Goal: Transaction & Acquisition: Register for event/course

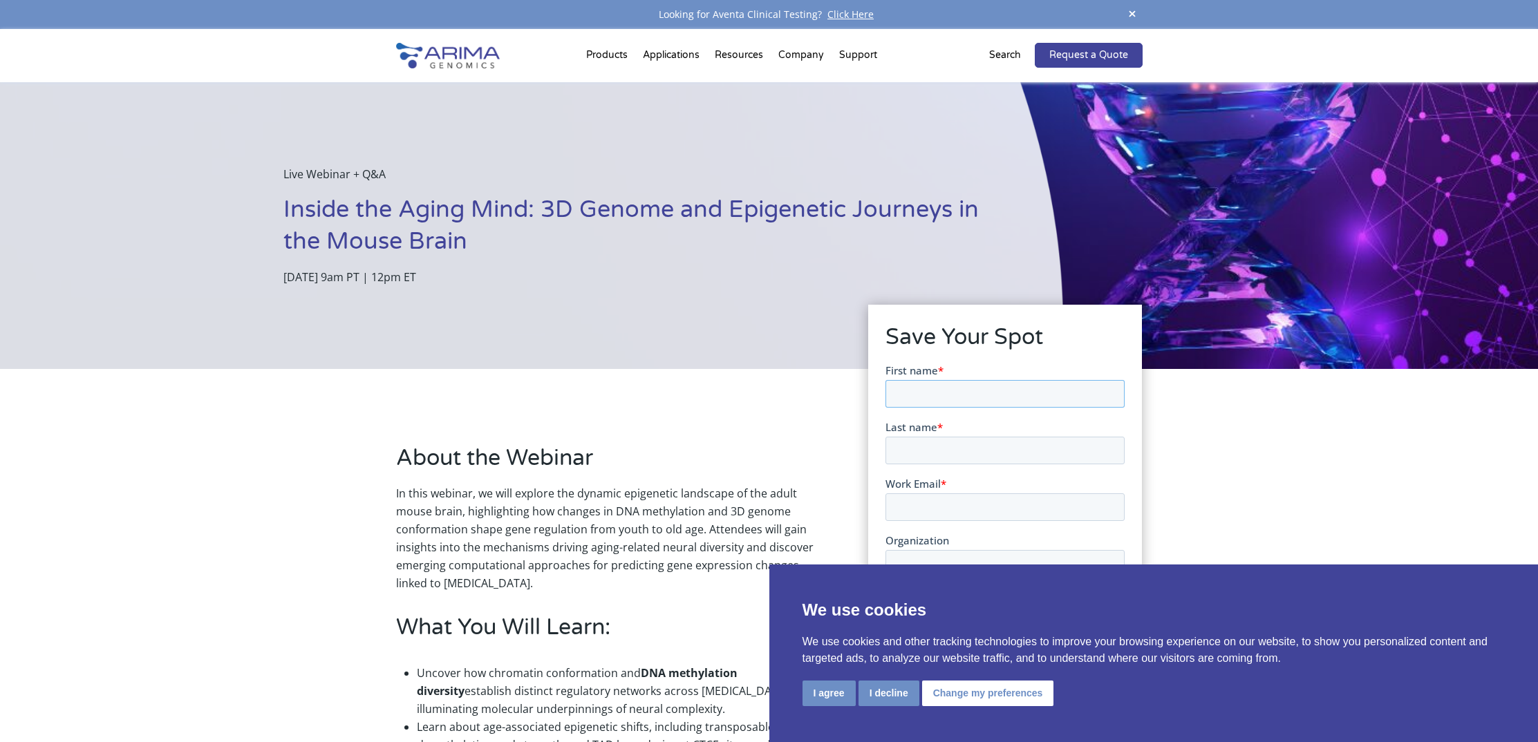
click at [977, 398] on input "First name *" at bounding box center [1005, 394] width 239 height 28
type input "Nina"
type input "Bucevic"
drag, startPoint x: 1000, startPoint y: 507, endPoint x: 971, endPoint y: 510, distance: 29.2
click at [969, 507] on input "nina.bucevic@upf.ibe-csic.es" at bounding box center [1005, 507] width 239 height 28
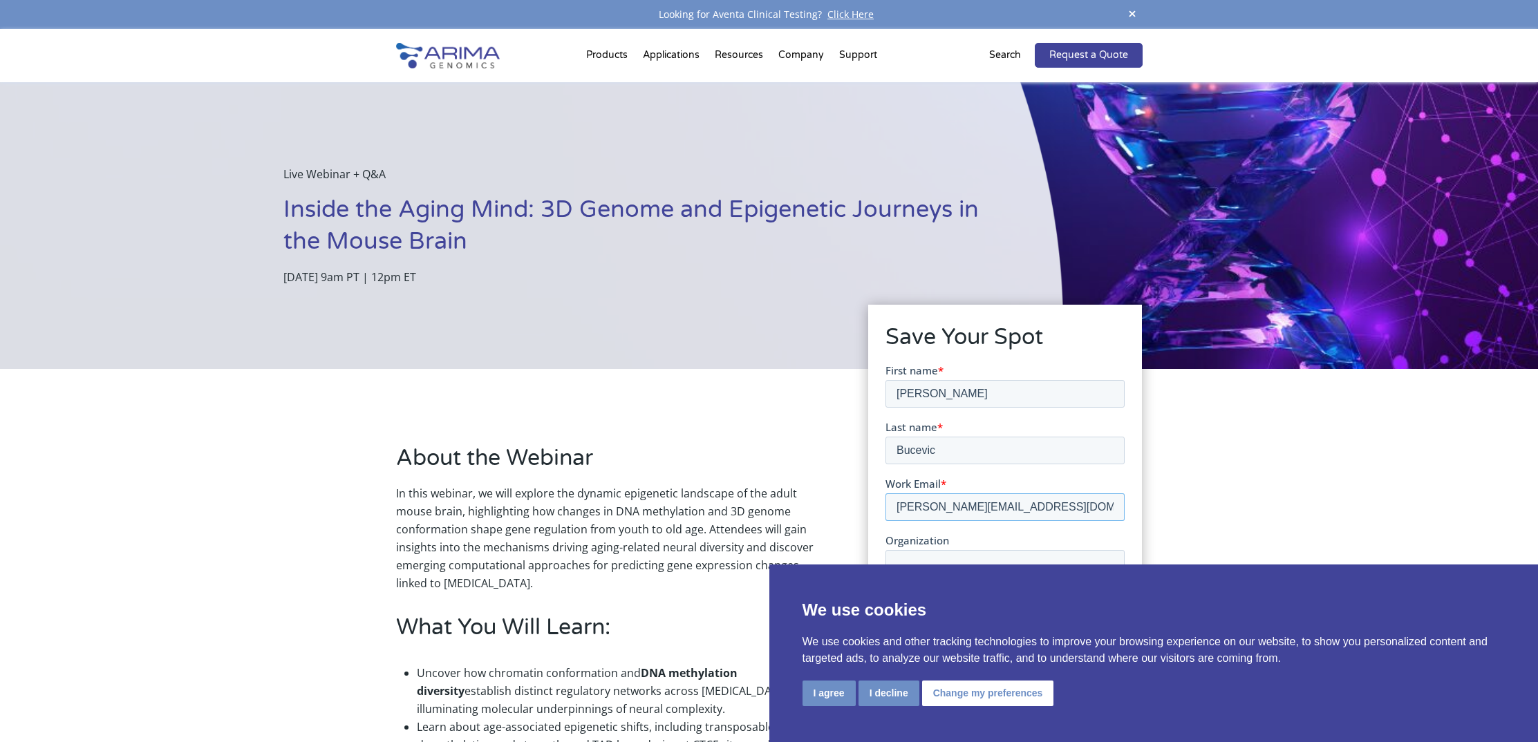
type input "nina.bucevic@ibe.upf-csic.es"
click at [1233, 487] on div "About the Webinar In this webinar, we will explore the dynamic epigenetic lands…" at bounding box center [769, 640] width 1538 height 543
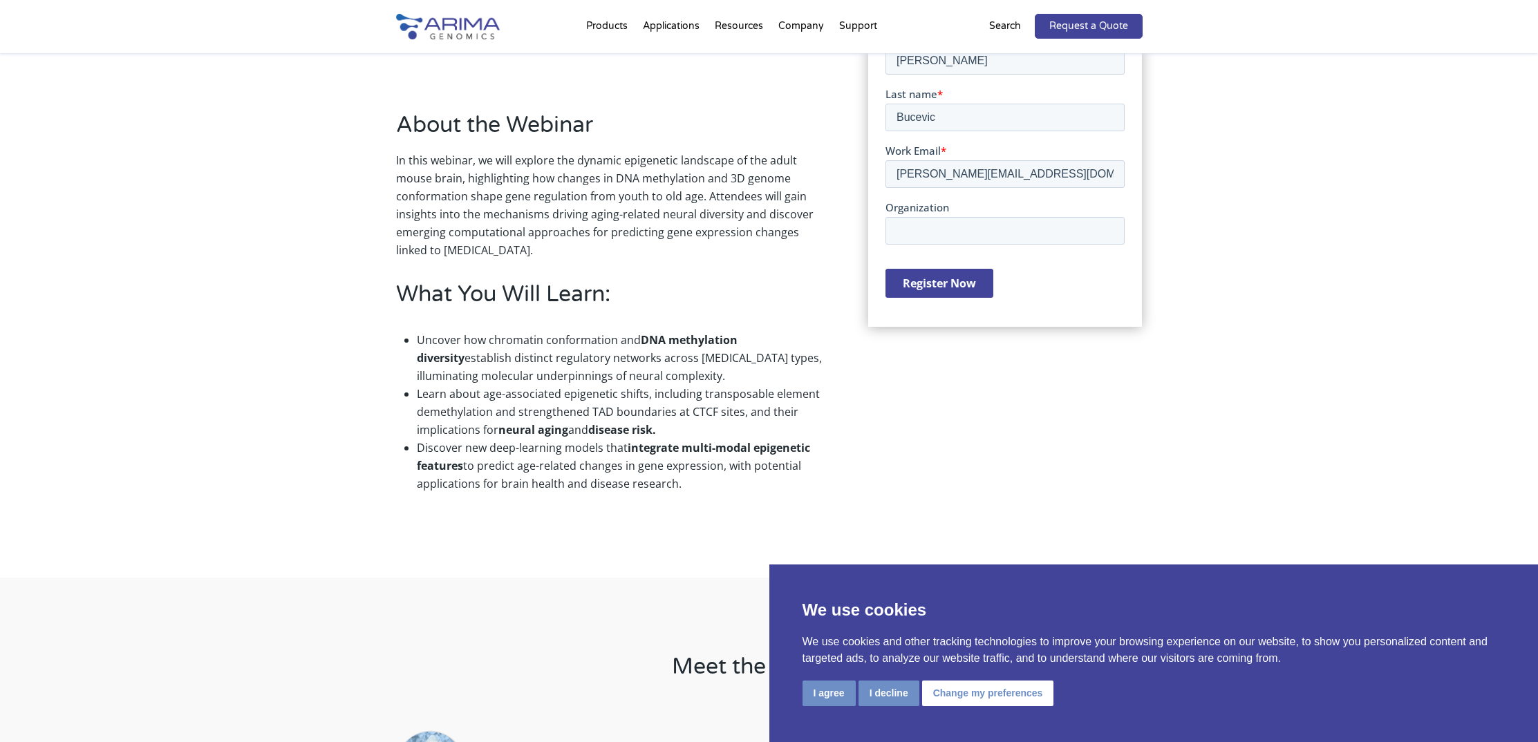
scroll to position [332, 0]
click at [971, 225] on input "Organization" at bounding box center [1005, 232] width 239 height 28
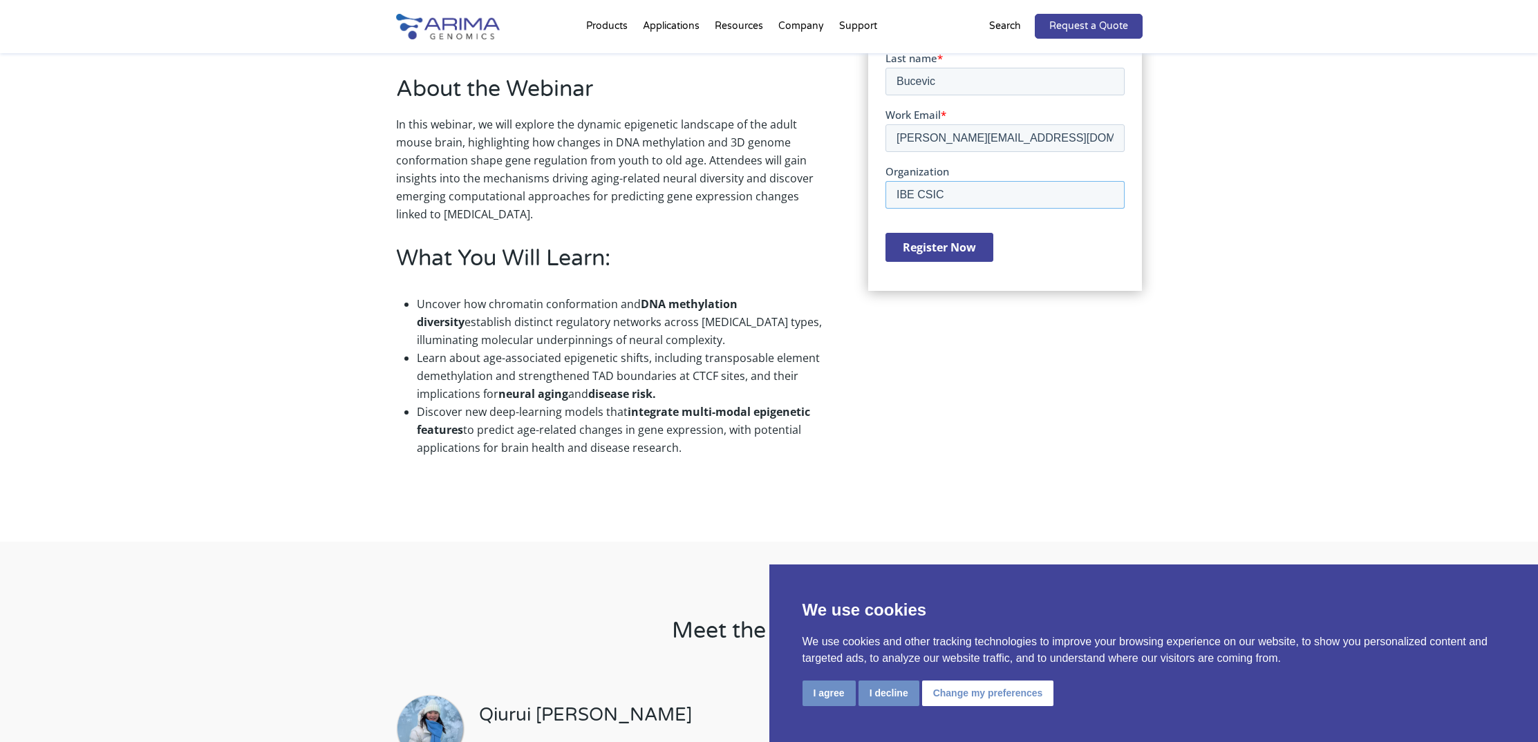
scroll to position [370, 0]
type input "IBE CSIC"
drag, startPoint x: 906, startPoint y: 247, endPoint x: 917, endPoint y: 272, distance: 26.9
click at [906, 247] on input "Register Now" at bounding box center [940, 246] width 108 height 29
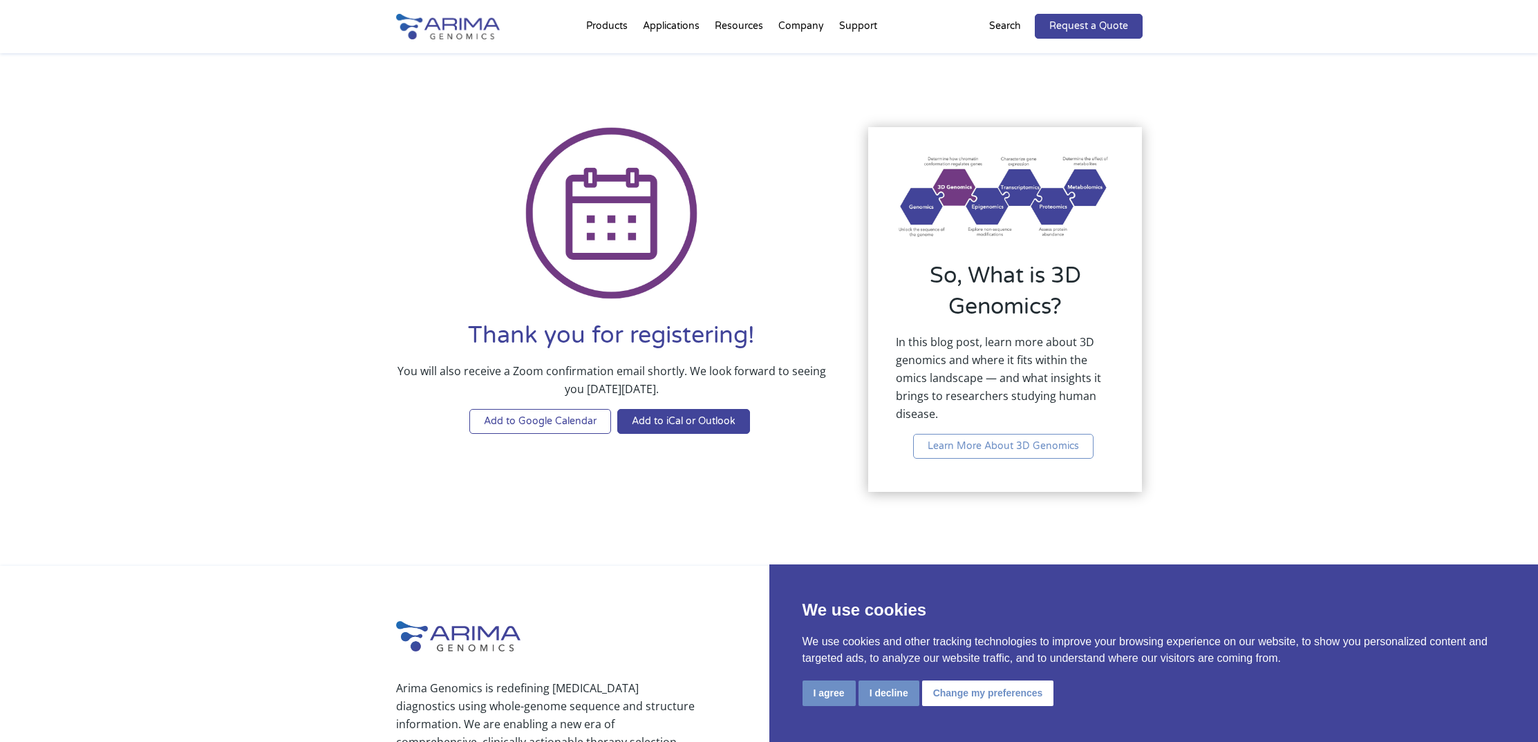
click at [555, 424] on link "Add to Google Calendar" at bounding box center [540, 421] width 142 height 25
